Goal: Task Accomplishment & Management: Use online tool/utility

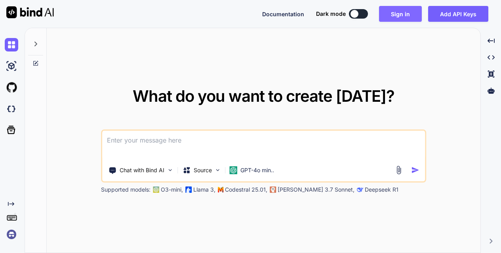
click at [401, 17] on button "Sign in" at bounding box center [400, 14] width 43 height 16
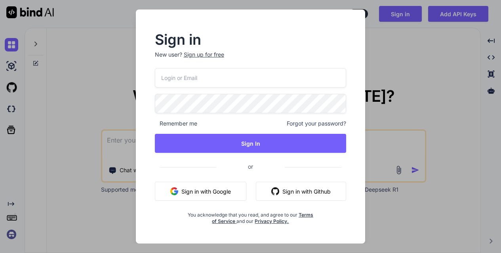
type input "[EMAIL_ADDRESS][DOMAIN_NAME]"
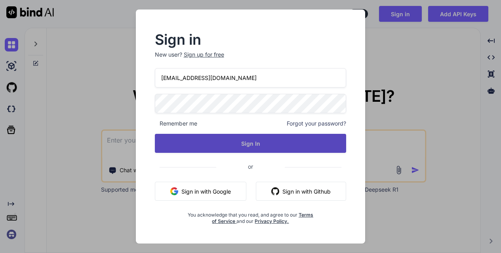
click at [287, 140] on button "Sign In" at bounding box center [250, 143] width 191 height 19
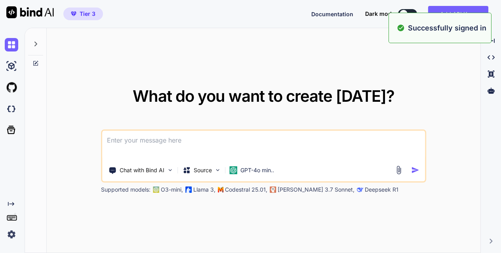
type textarea "x"
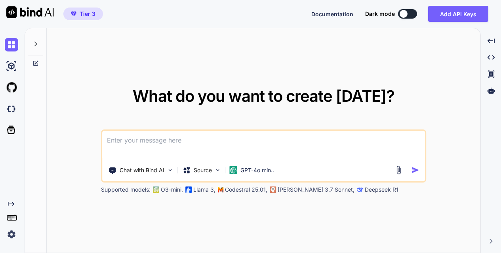
click at [195, 139] on textarea at bounding box center [263, 145] width 323 height 29
type textarea "a"
type textarea "x"
type textarea "a"
type textarea "x"
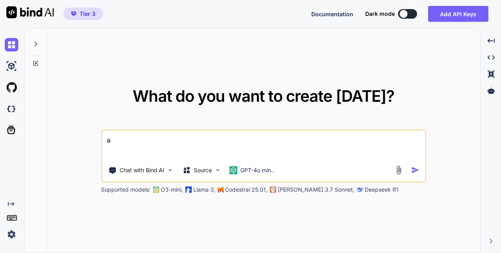
type textarea "a v"
type textarea "x"
type textarea "a va"
type textarea "x"
type textarea "a val"
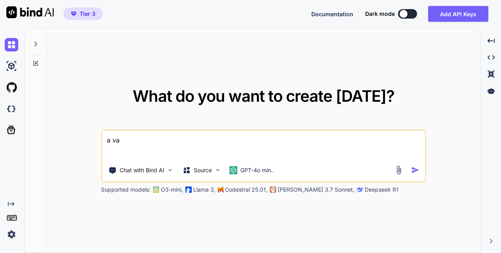
type textarea "x"
type textarea "a valu"
type textarea "x"
type textarea "a value"
type textarea "x"
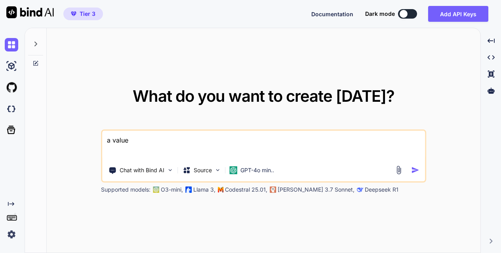
type textarea "a values"
type textarea "x"
type textarea "a values"
type textarea "x"
type textarea "a values a"
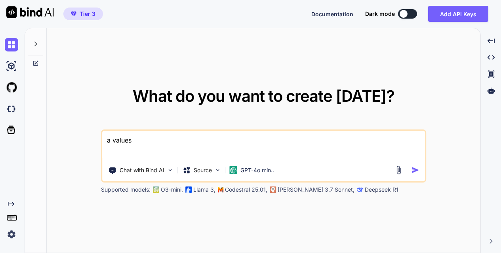
type textarea "x"
type textarea "a values ap"
type textarea "x"
type textarea "a values app"
type textarea "x"
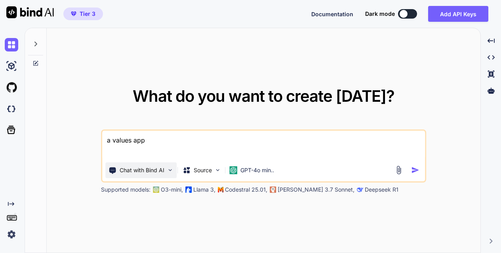
type textarea "a values app"
click at [170, 169] on img at bounding box center [170, 170] width 7 height 7
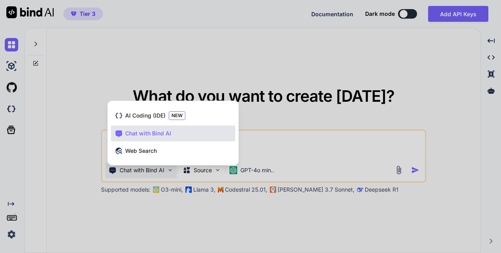
click at [218, 69] on div at bounding box center [250, 126] width 501 height 253
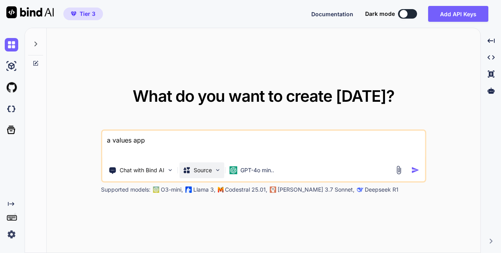
click at [219, 169] on img at bounding box center [217, 170] width 7 height 7
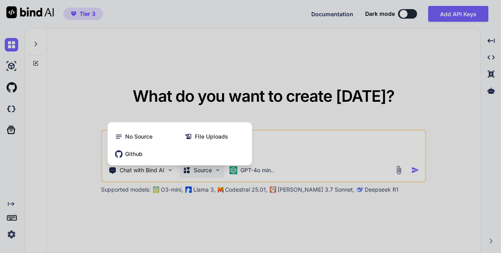
click at [208, 67] on div at bounding box center [250, 126] width 501 height 253
type textarea "x"
